Goal: Browse casually

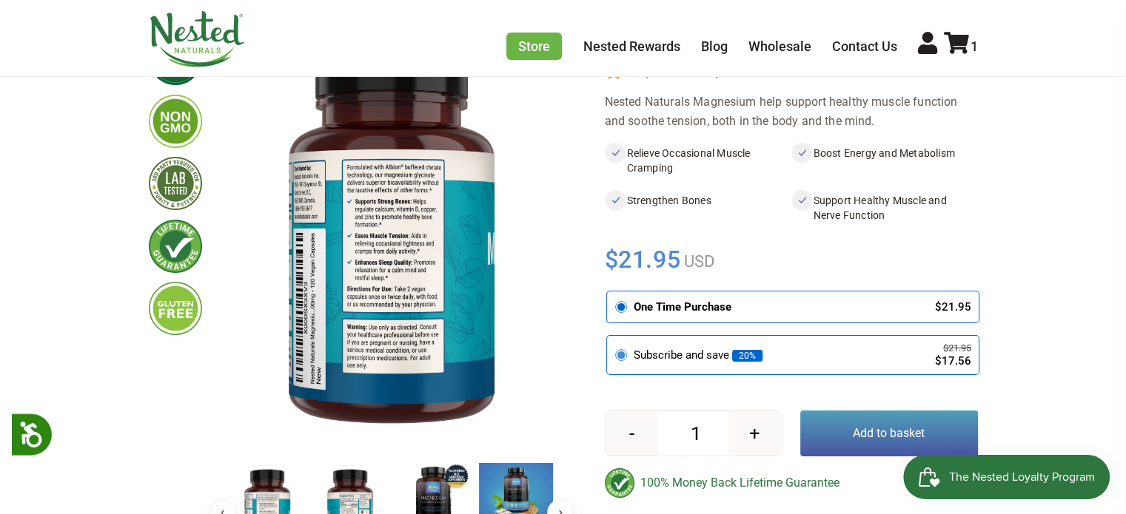
scroll to position [222, 0]
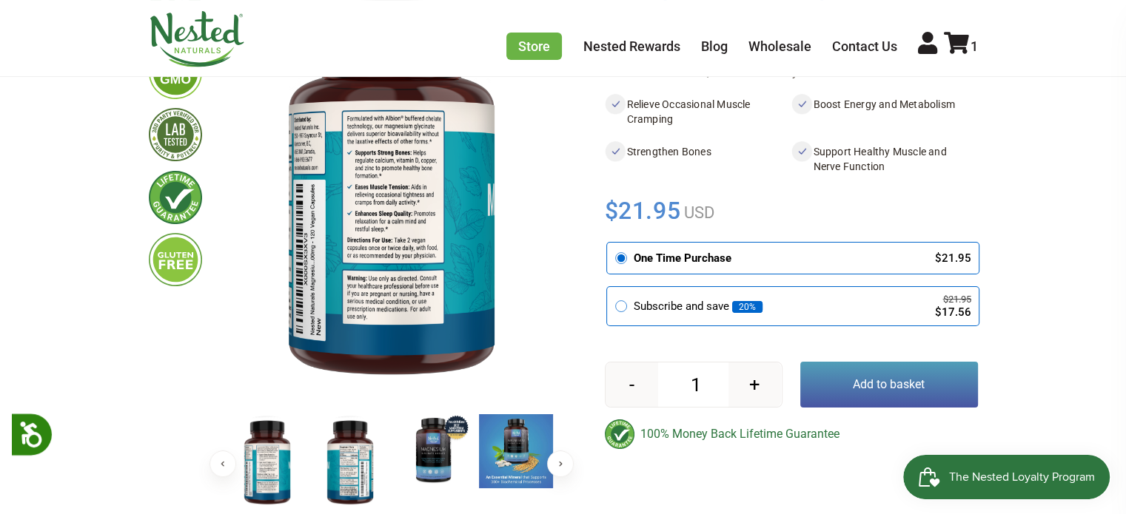
click at [342, 480] on img at bounding box center [350, 463] width 74 height 96
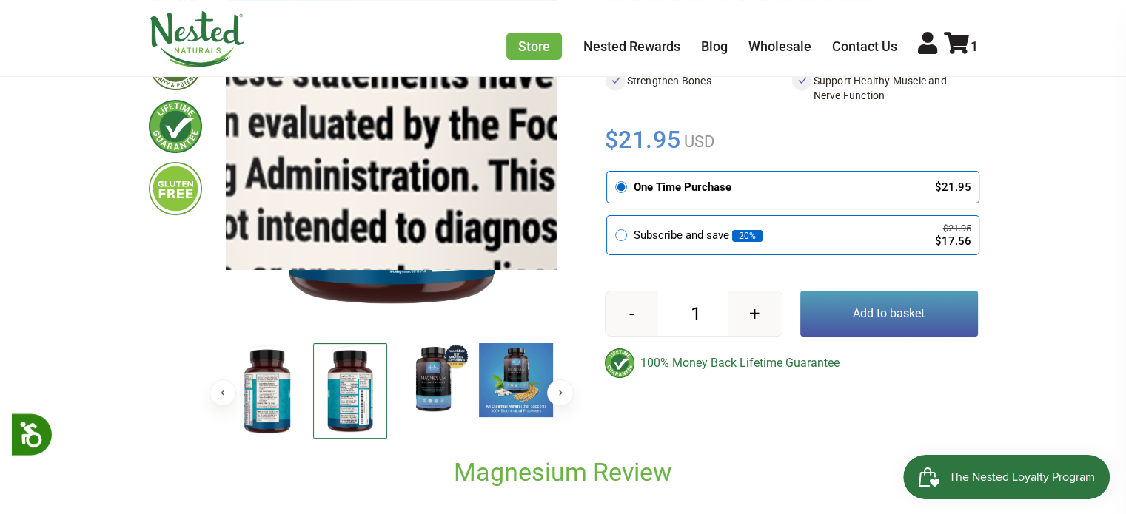
scroll to position [296, 0]
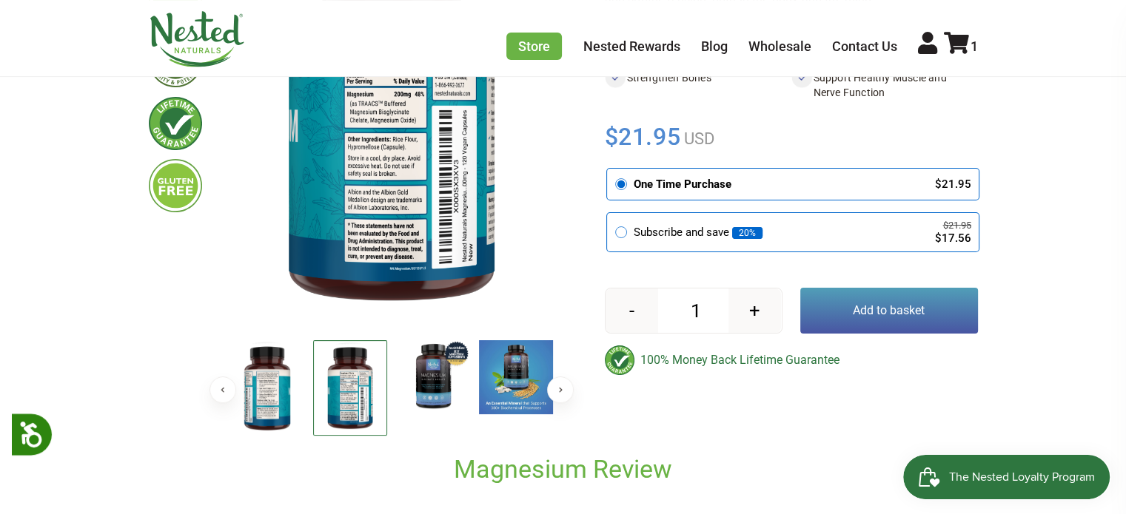
click at [247, 411] on img at bounding box center [267, 389] width 74 height 96
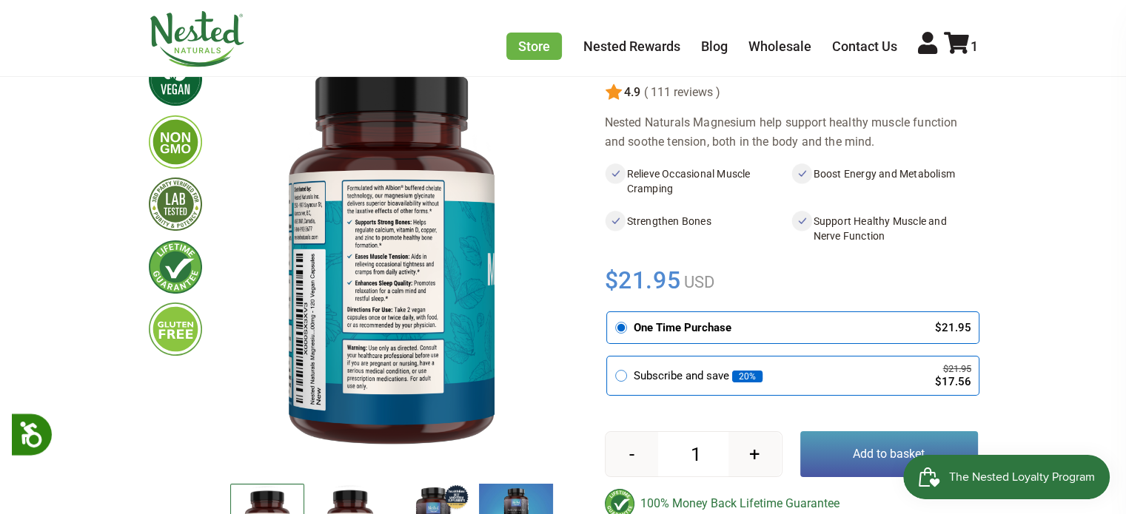
scroll to position [222, 0]
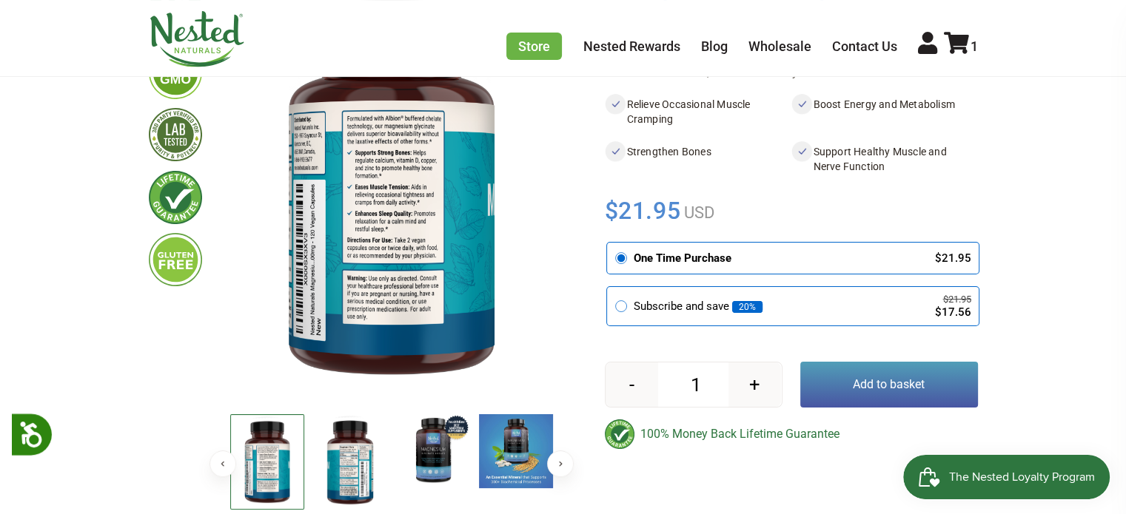
click at [363, 454] on img at bounding box center [350, 463] width 74 height 96
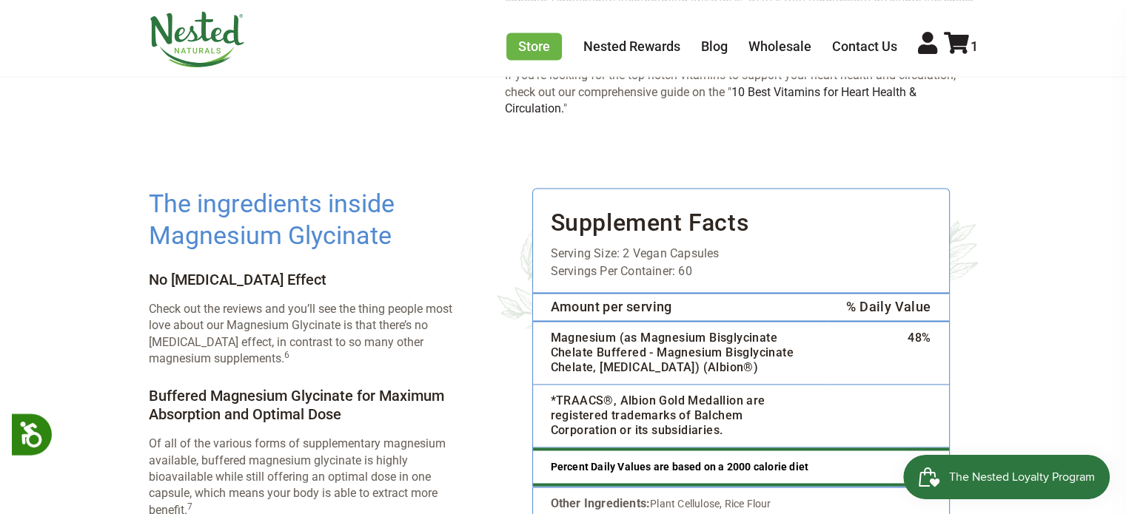
scroll to position [2147, 0]
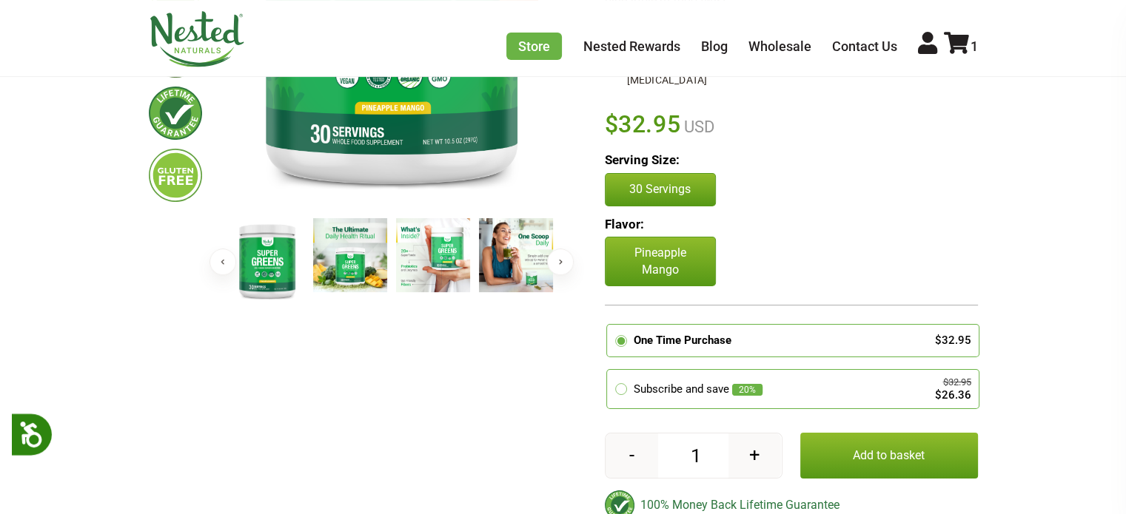
scroll to position [370, 0]
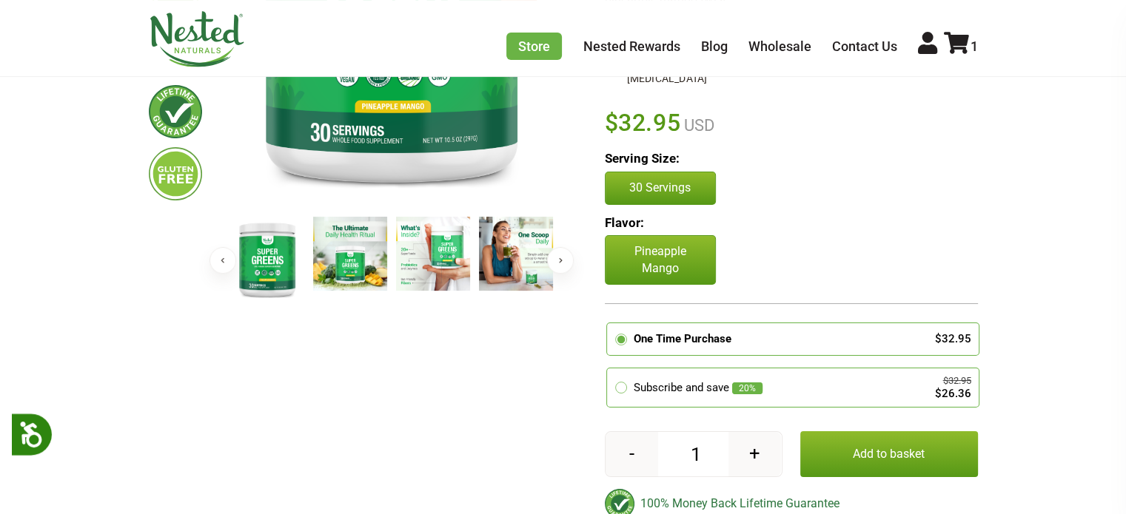
click at [563, 263] on button "Next" at bounding box center [560, 260] width 27 height 27
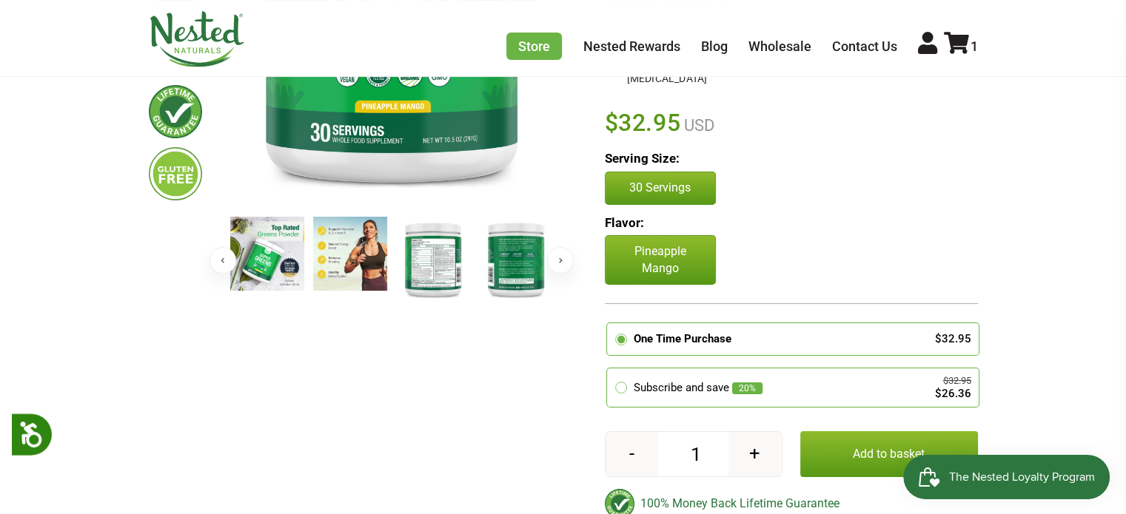
click at [426, 270] on img at bounding box center [433, 259] width 74 height 85
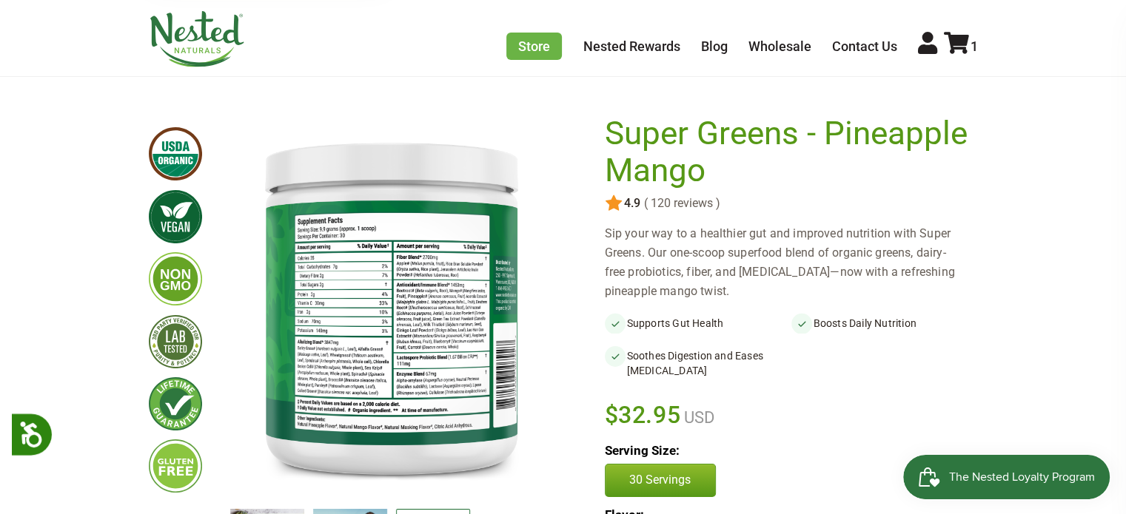
scroll to position [74, 0]
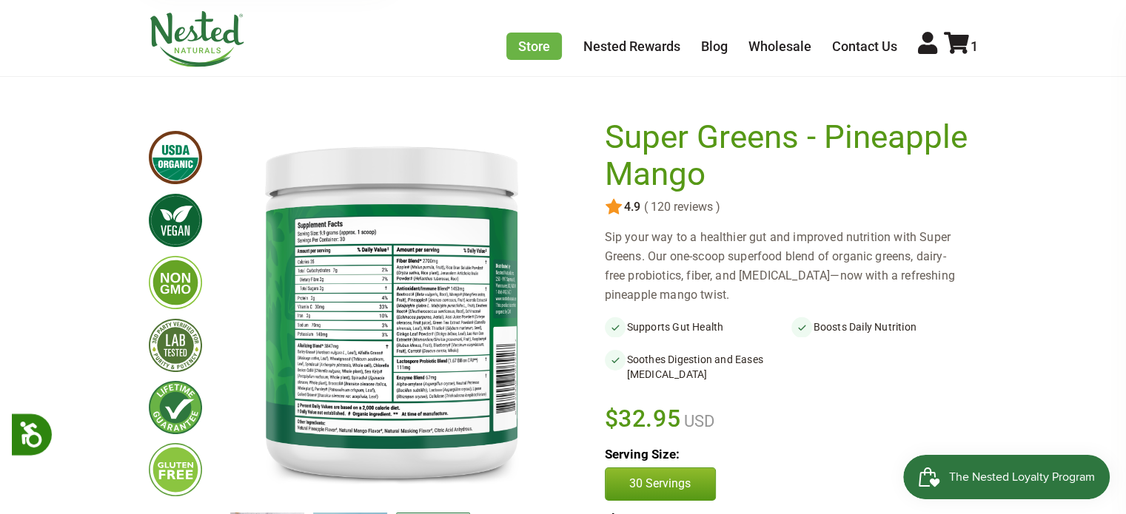
click at [570, 363] on div at bounding box center [580, 478] width 47 height 719
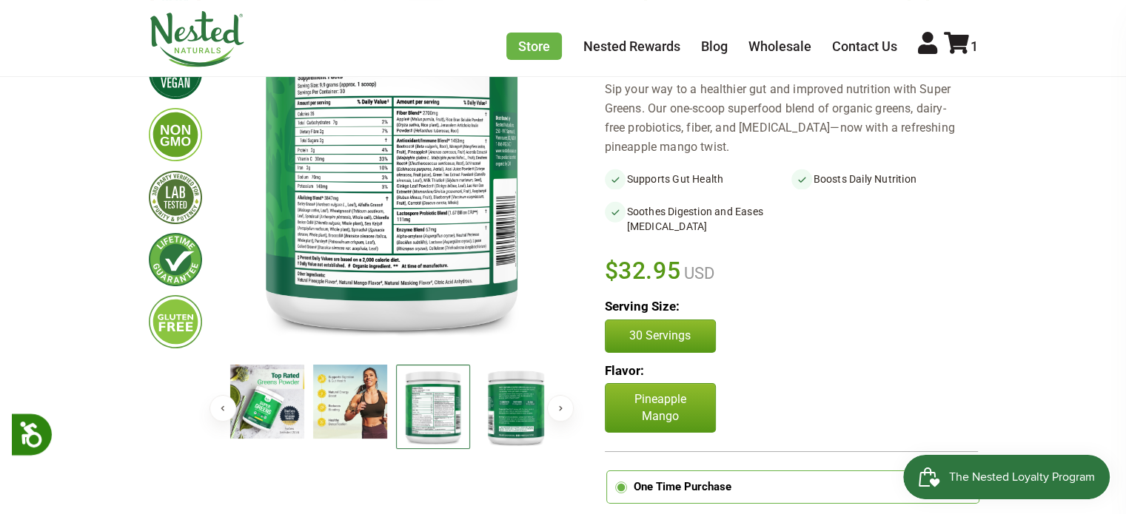
scroll to position [148, 0]
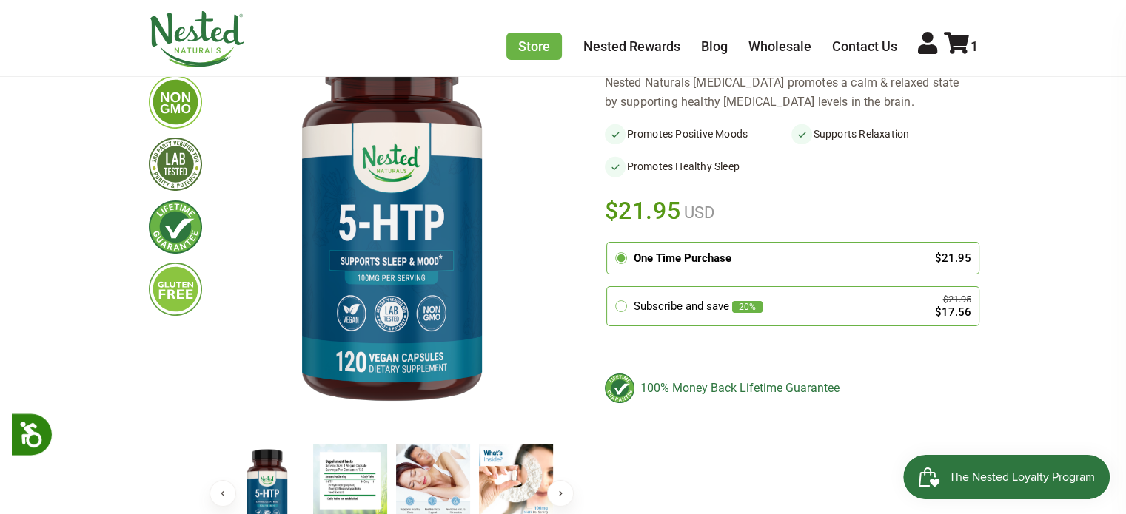
scroll to position [222, 0]
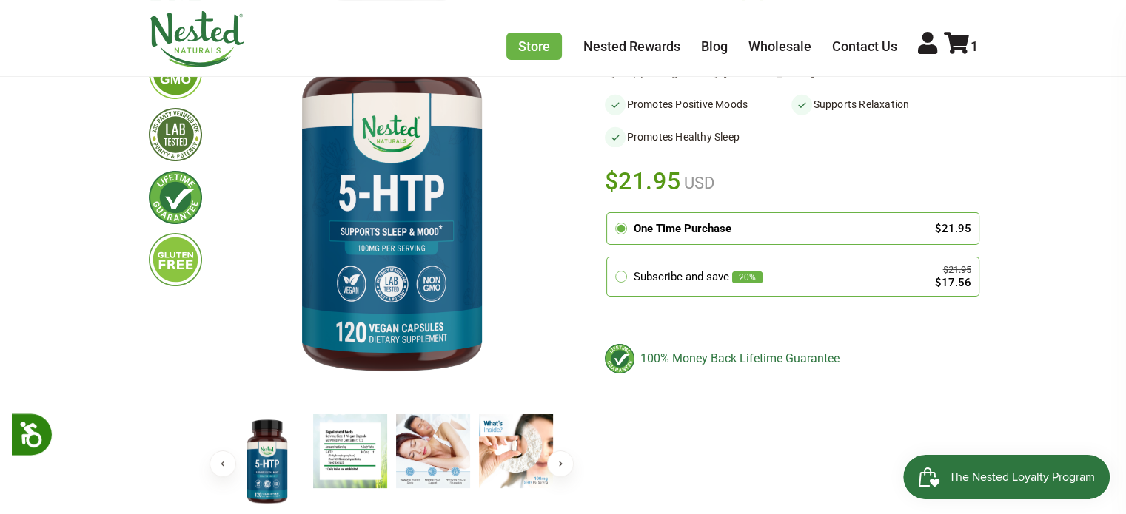
click at [329, 471] on img at bounding box center [350, 452] width 74 height 74
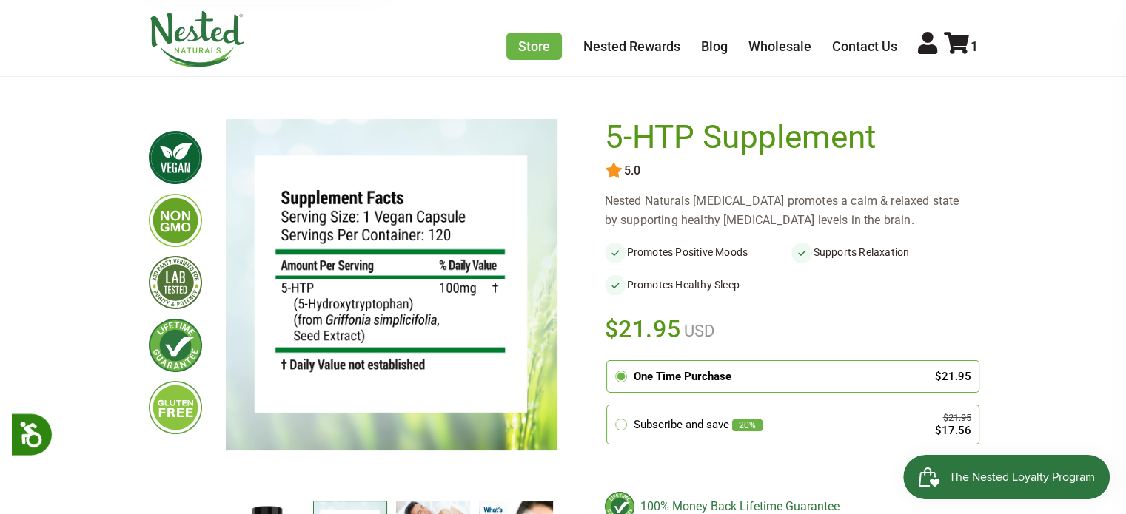
scroll to position [0, 0]
